Goal: Task Accomplishment & Management: Manage account settings

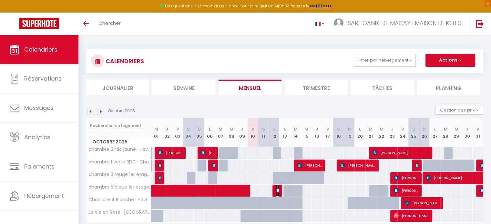
click at [276, 191] on img at bounding box center [278, 190] width 5 height 5
select select "OK"
select select "0"
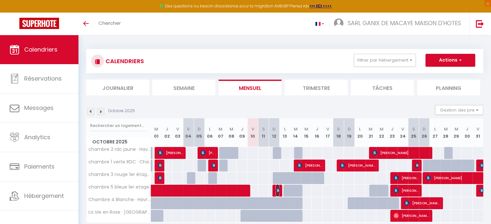
select select "1"
select select
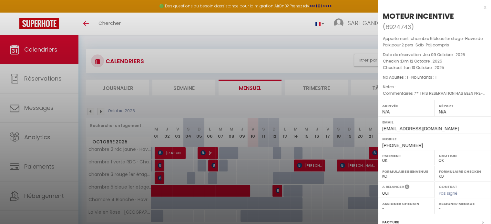
drag, startPoint x: 384, startPoint y: 15, endPoint x: 455, endPoint y: 16, distance: 71.4
click at [455, 16] on h2 "MOTEUR INCENTIVE ( 6924743 )" at bounding box center [434, 21] width 103 height 21
copy div "MOTEUR INCENTIVE"
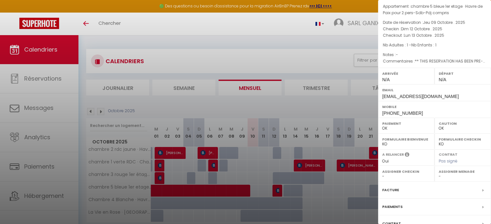
drag, startPoint x: 399, startPoint y: 188, endPoint x: 365, endPoint y: 159, distance: 45.1
click at [399, 189] on div "Facture" at bounding box center [434, 190] width 113 height 17
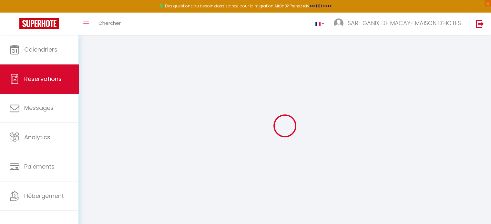
select select "cleaning"
select select "taxes"
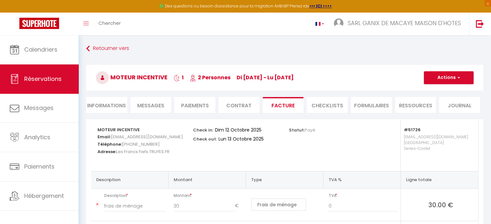
scroll to position [97, 0]
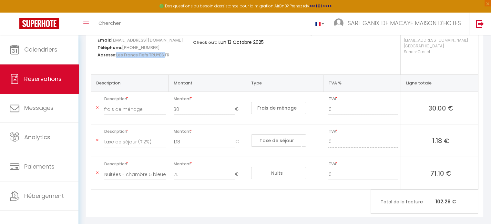
drag, startPoint x: 117, startPoint y: 59, endPoint x: 165, endPoint y: 61, distance: 48.8
click at [165, 58] on h5 "Adresse: Les Francs Fiefs TRUYES FR" at bounding box center [141, 54] width 87 height 7
copy span "Les Francs Fiefs TRUYES"
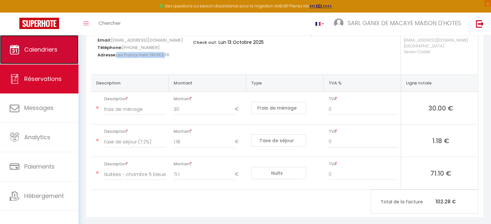
click at [25, 46] on span "Calendriers" at bounding box center [40, 50] width 33 height 8
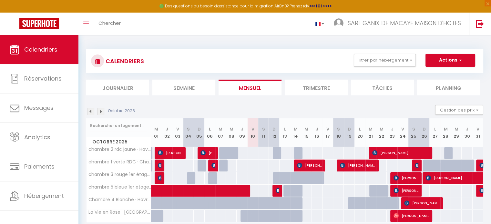
click at [101, 109] on img at bounding box center [100, 111] width 7 height 7
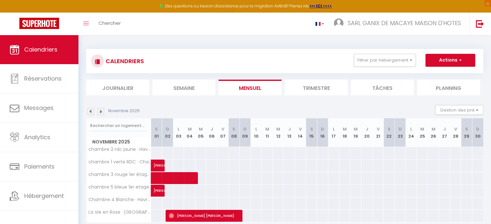
click at [92, 112] on img at bounding box center [90, 111] width 7 height 7
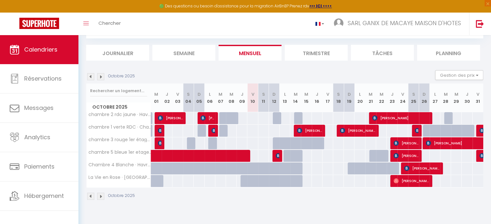
scroll to position [35, 0]
